Goal: Information Seeking & Learning: Learn about a topic

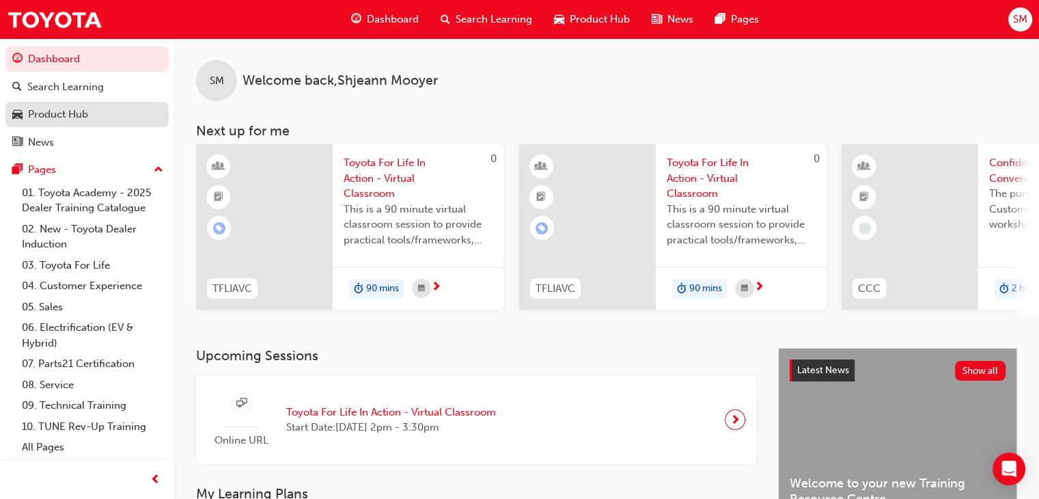
click at [92, 112] on div "Product Hub" at bounding box center [87, 114] width 150 height 17
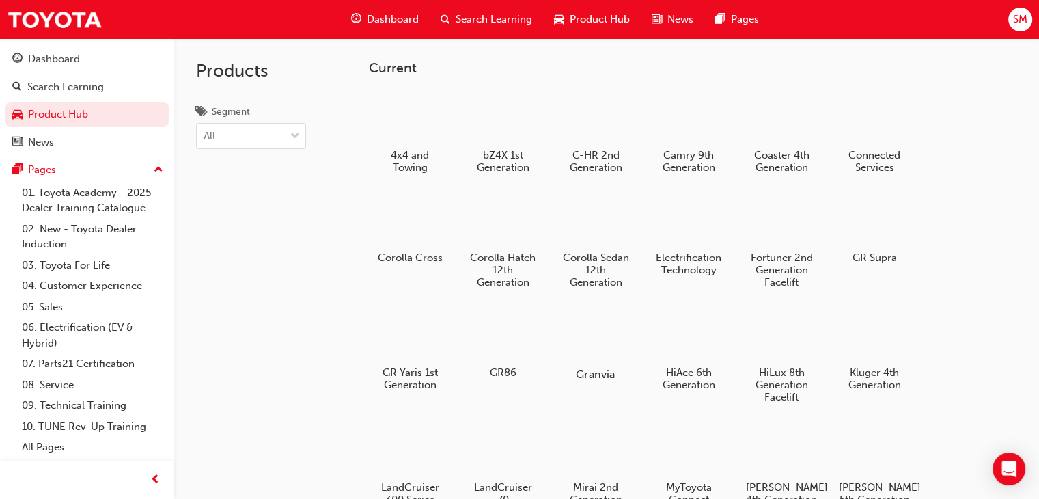
click at [604, 357] on div at bounding box center [596, 334] width 76 height 54
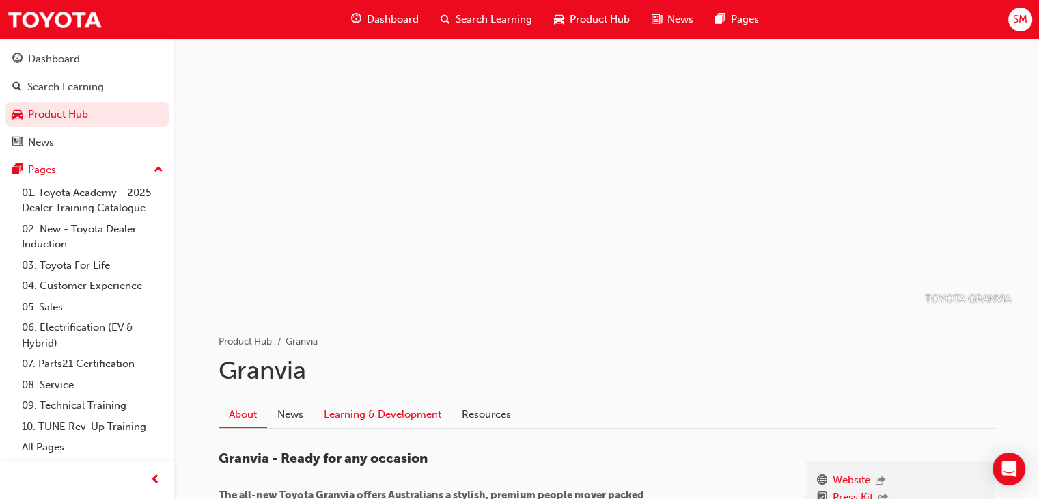
click at [433, 413] on link "Learning & Development" at bounding box center [382, 414] width 138 height 26
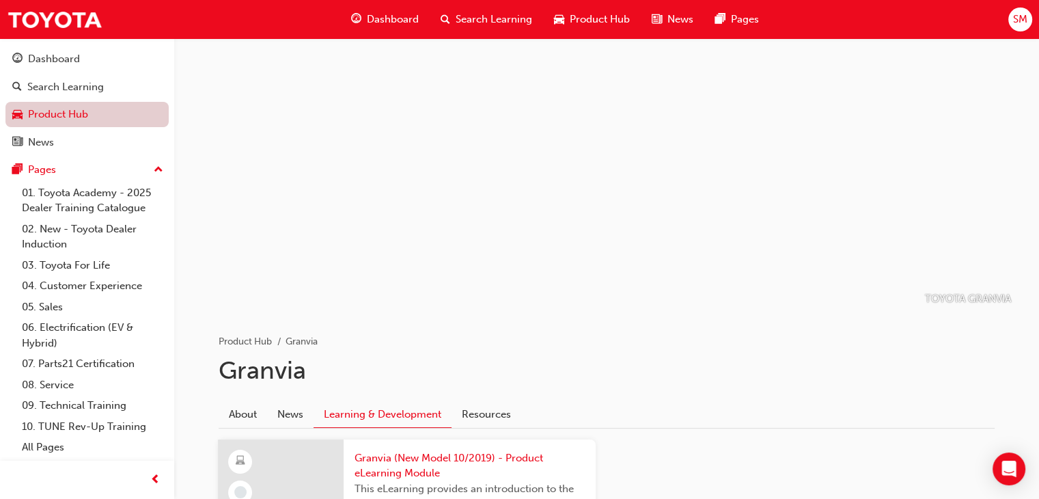
click at [110, 117] on link "Product Hub" at bounding box center [86, 114] width 163 height 25
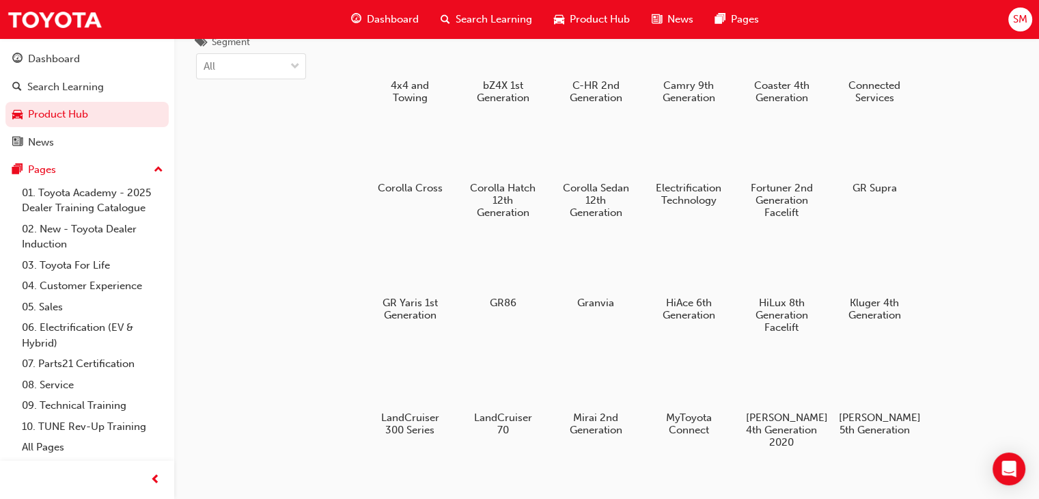
scroll to position [57, 0]
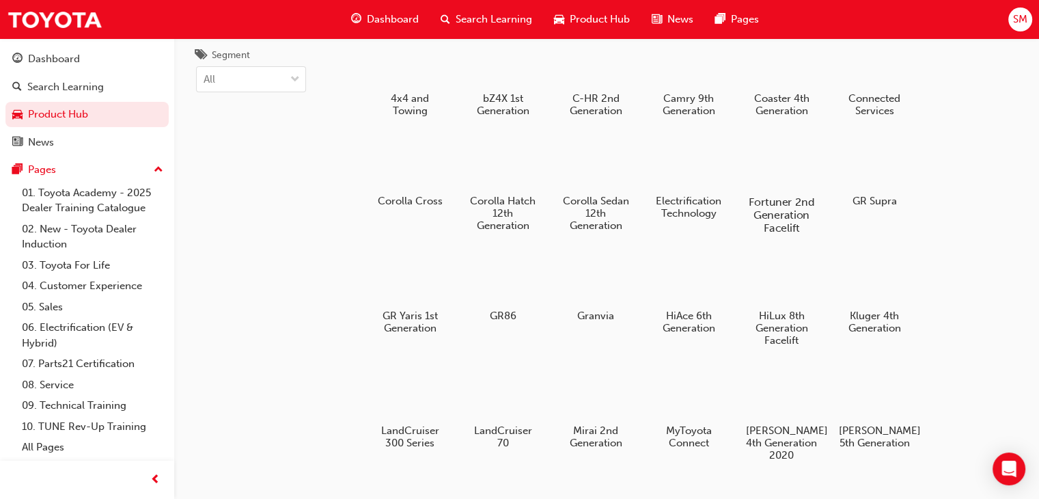
click at [794, 210] on h5 "Fortuner 2nd Generation Facelift" at bounding box center [782, 214] width 76 height 39
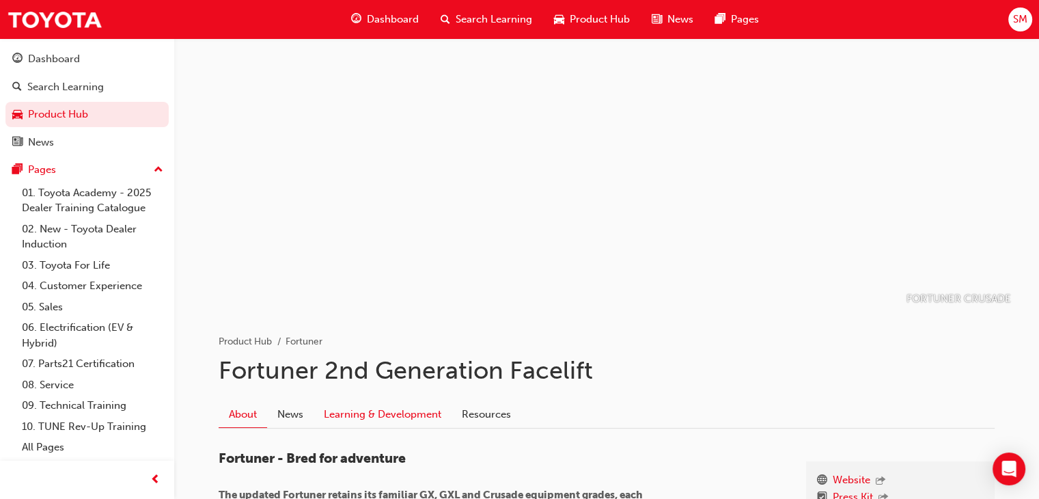
click at [380, 413] on link "Learning & Development" at bounding box center [382, 414] width 138 height 26
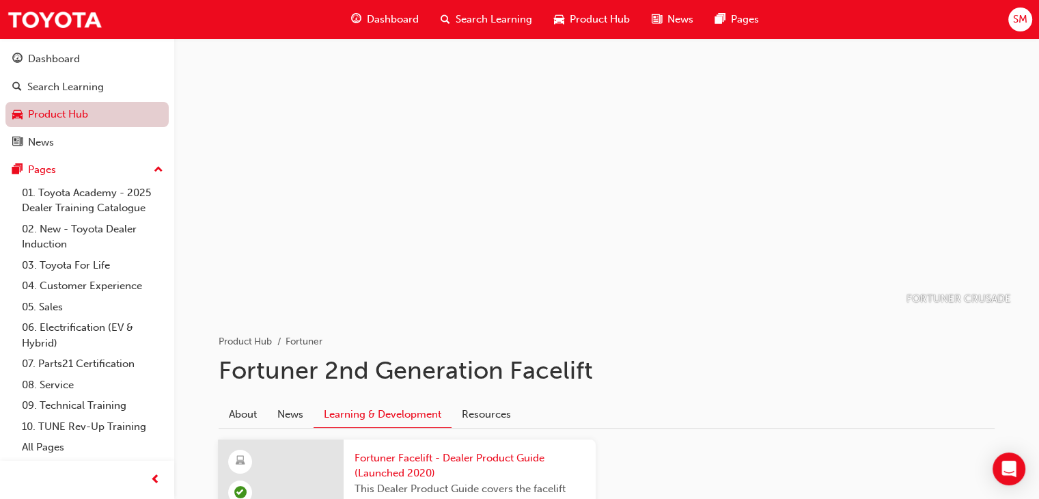
click at [80, 119] on link "Product Hub" at bounding box center [86, 114] width 163 height 25
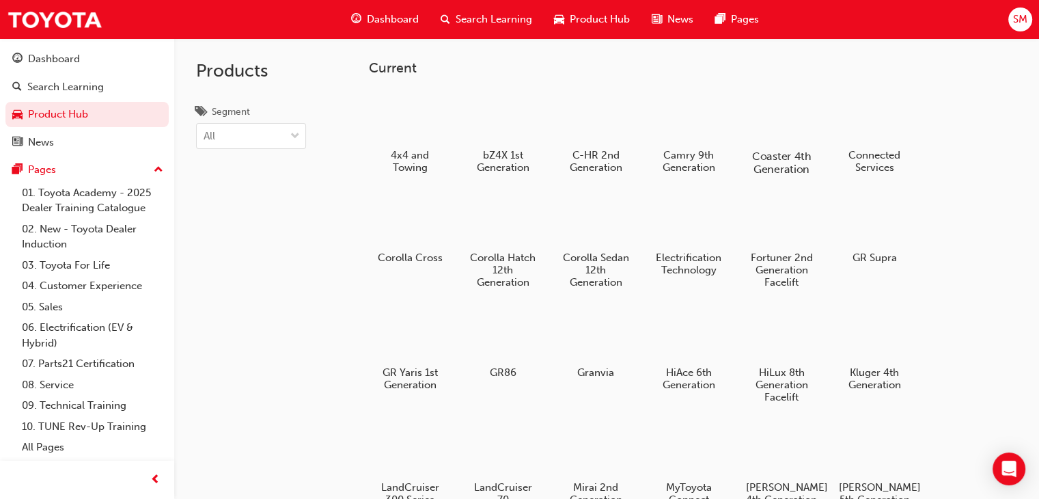
click at [773, 151] on h5 "Coaster 4th Generation" at bounding box center [782, 163] width 76 height 26
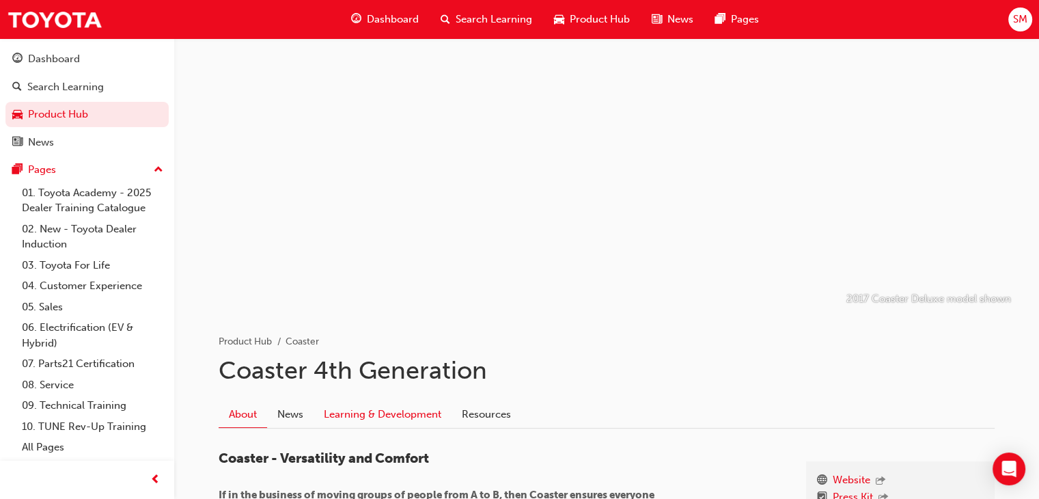
click at [402, 416] on link "Learning & Development" at bounding box center [382, 414] width 138 height 26
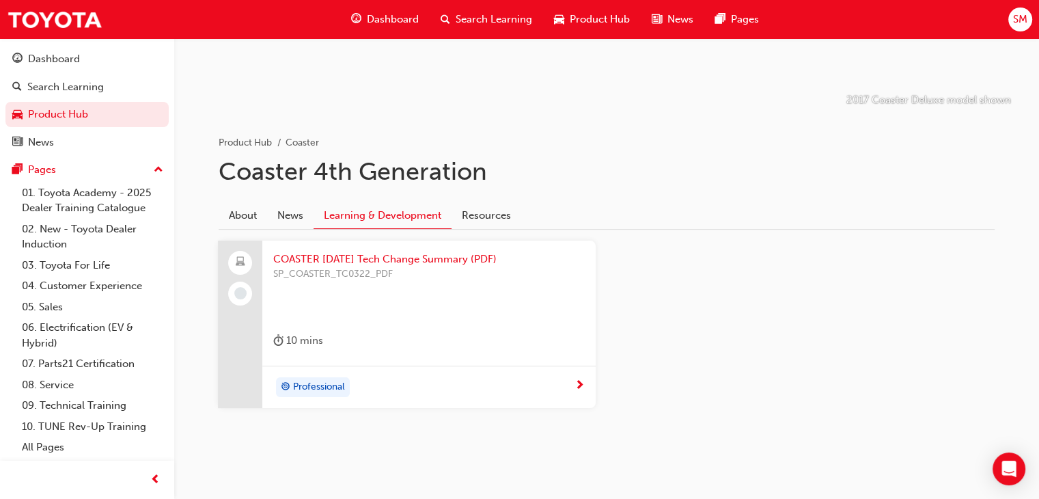
scroll to position [207, 0]
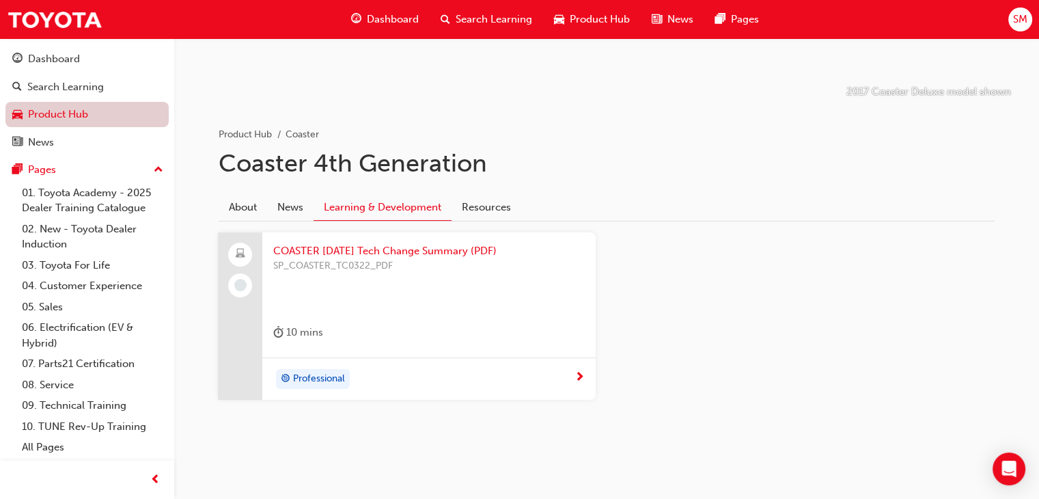
click at [51, 120] on link "Product Hub" at bounding box center [86, 114] width 163 height 25
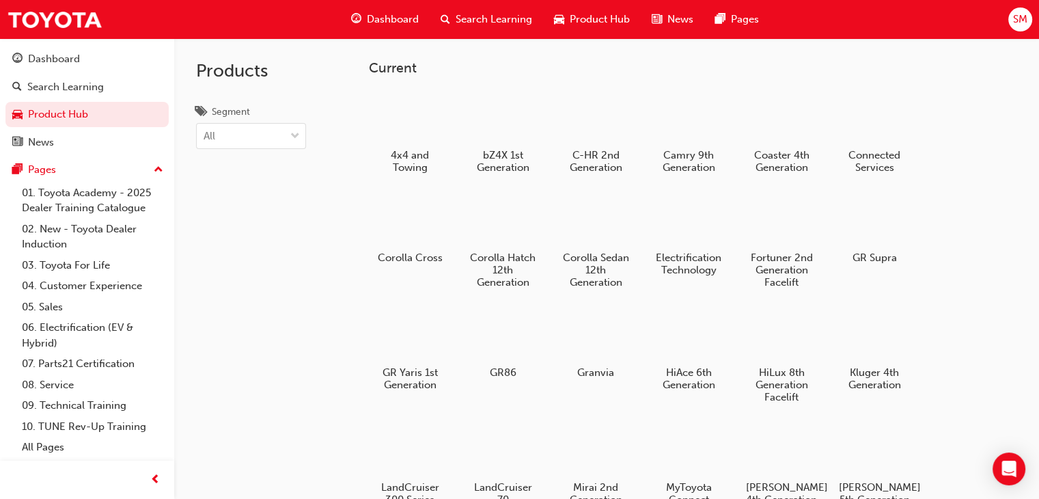
click at [282, 367] on div "Products Segment All" at bounding box center [251, 287] width 154 height 499
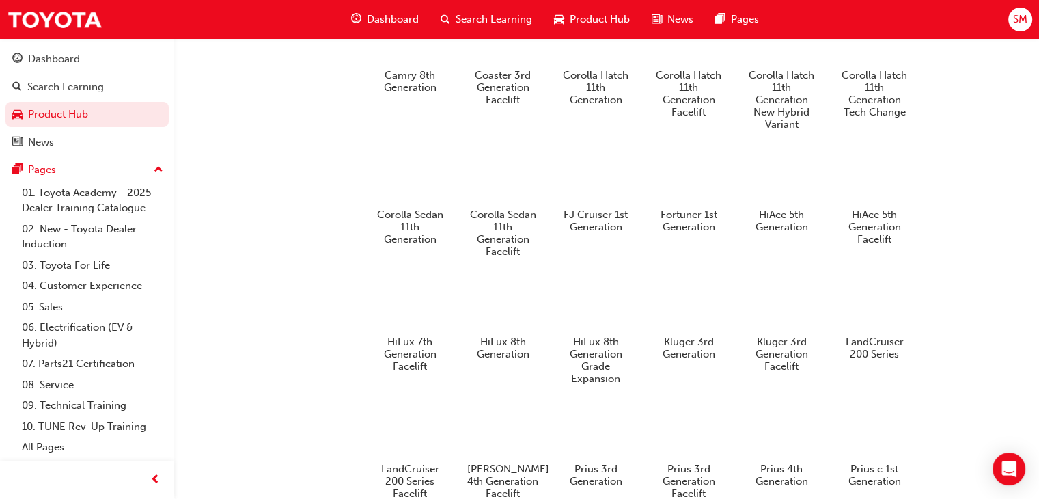
scroll to position [793, 0]
click at [581, 231] on h5 "FJ Cruiser 1st Generation" at bounding box center [596, 223] width 76 height 26
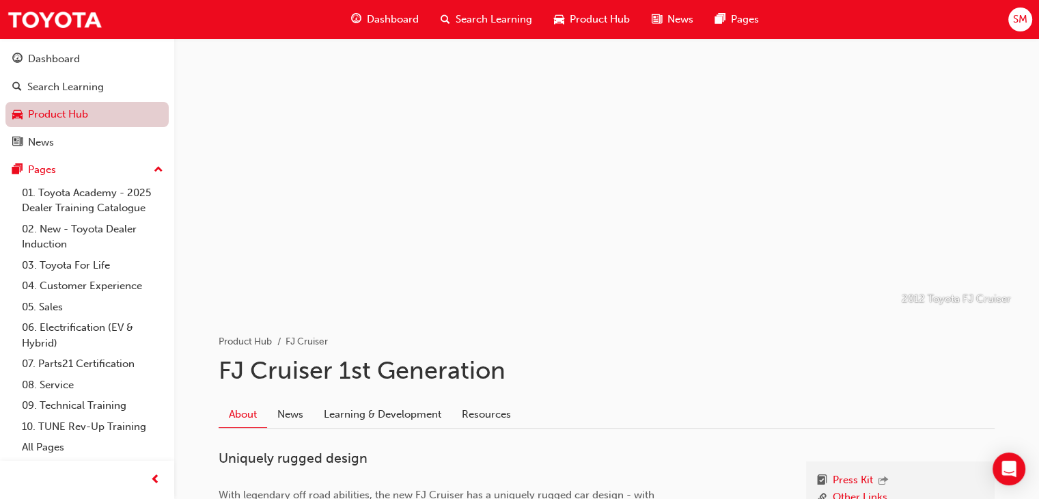
click at [87, 111] on link "Product Hub" at bounding box center [86, 114] width 163 height 25
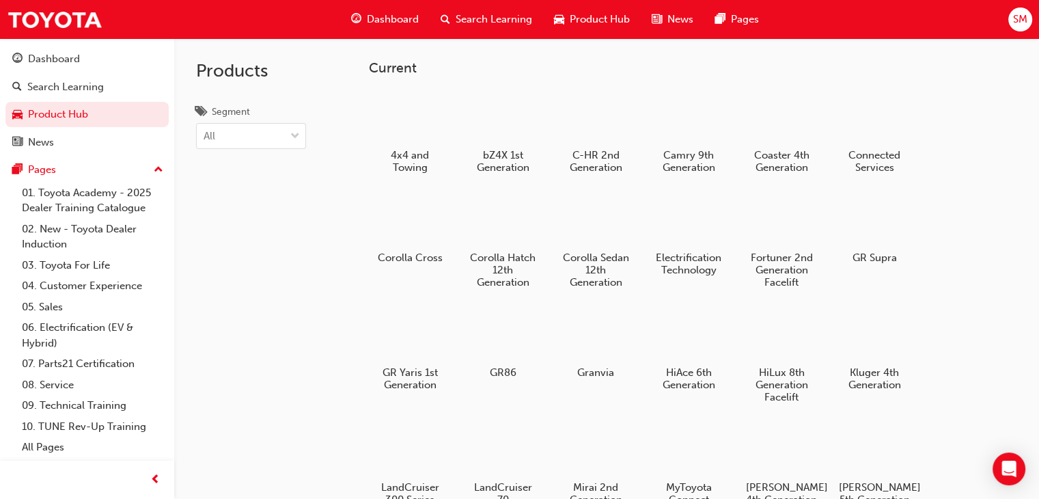
click at [229, 482] on div "Products Segment All" at bounding box center [251, 287] width 154 height 499
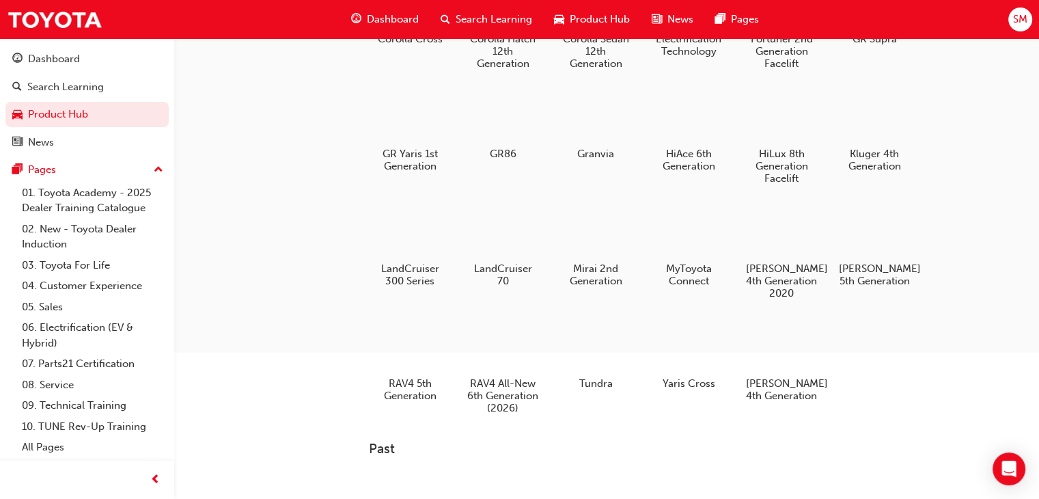
scroll to position [229, 0]
